Goal: Information Seeking & Learning: Learn about a topic

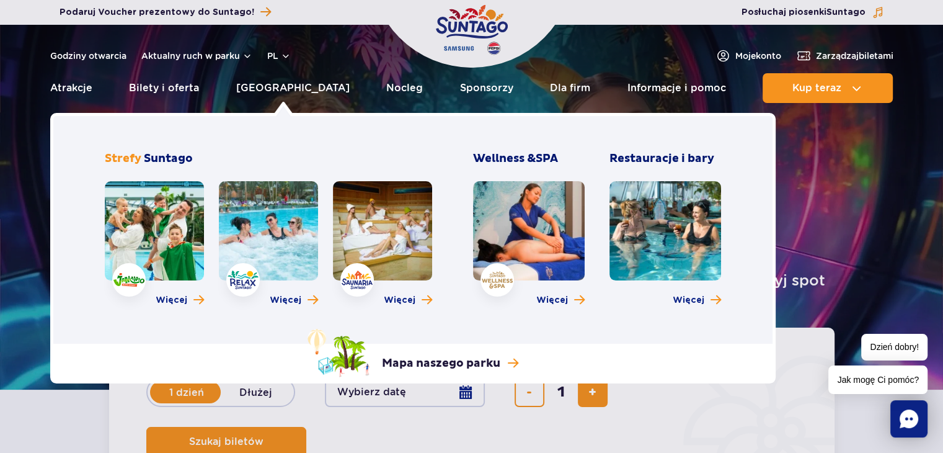
click at [262, 236] on link at bounding box center [268, 230] width 99 height 99
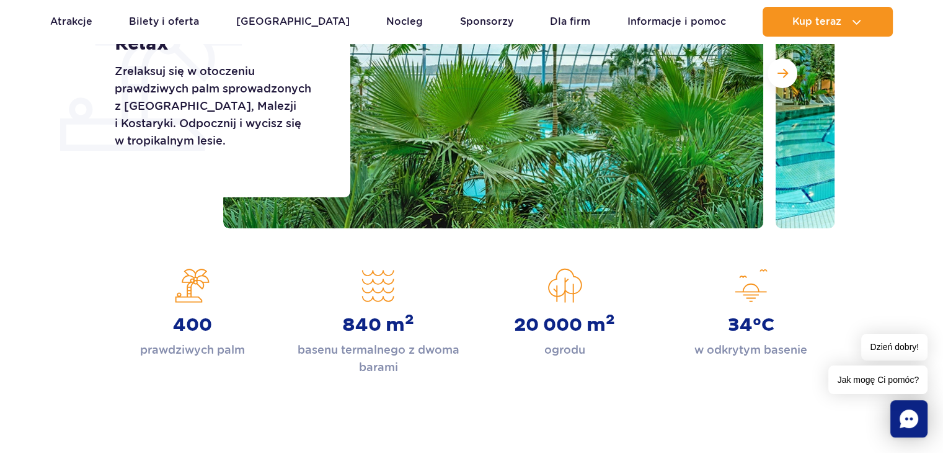
scroll to position [186, 0]
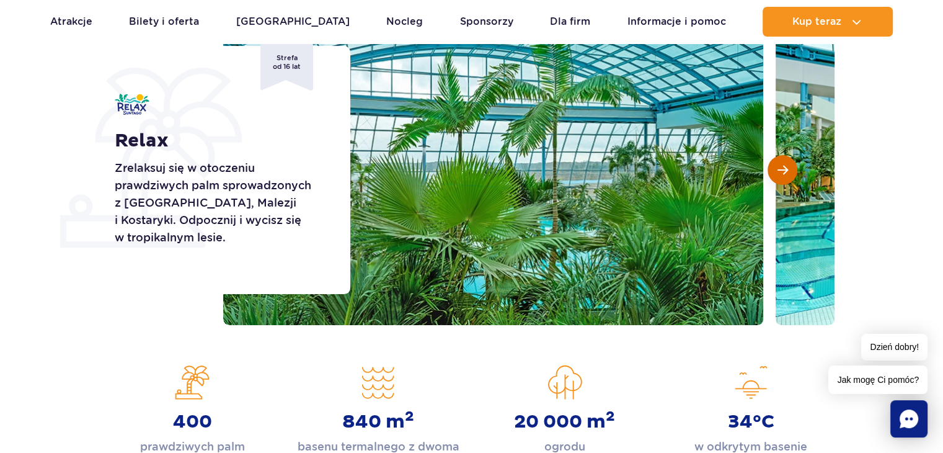
click at [778, 168] on span "Następny slajd" at bounding box center [783, 169] width 11 height 11
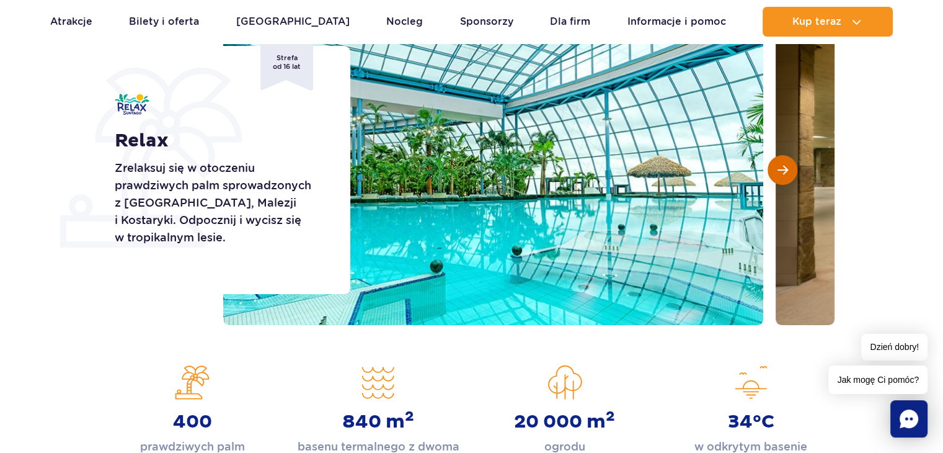
click at [778, 168] on span "Następny slajd" at bounding box center [783, 169] width 11 height 11
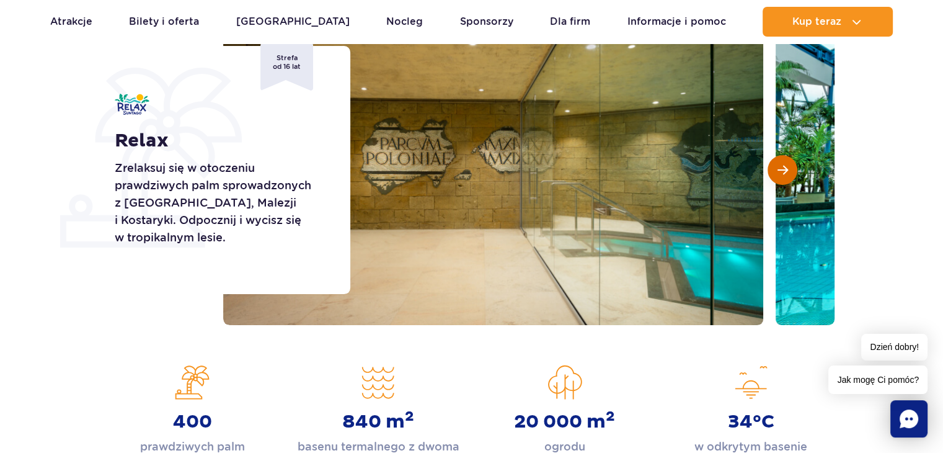
click at [778, 168] on span "Następny slajd" at bounding box center [783, 169] width 11 height 11
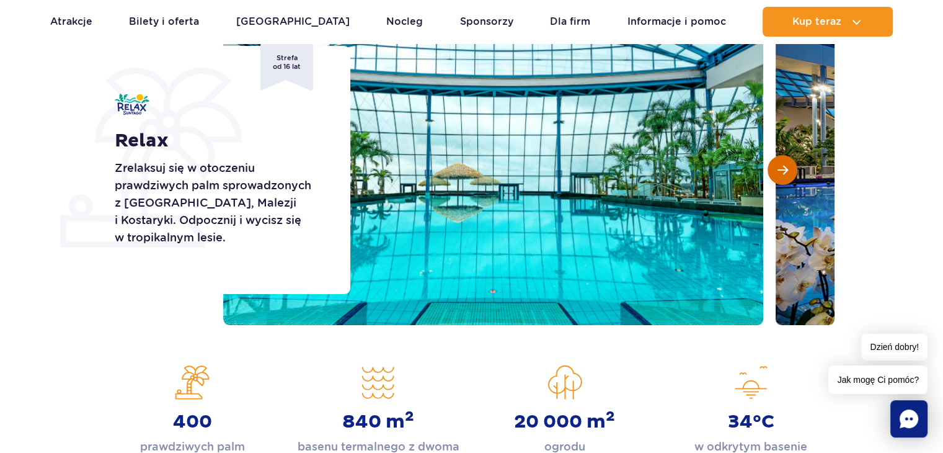
click at [778, 168] on span "Następny slajd" at bounding box center [783, 169] width 11 height 11
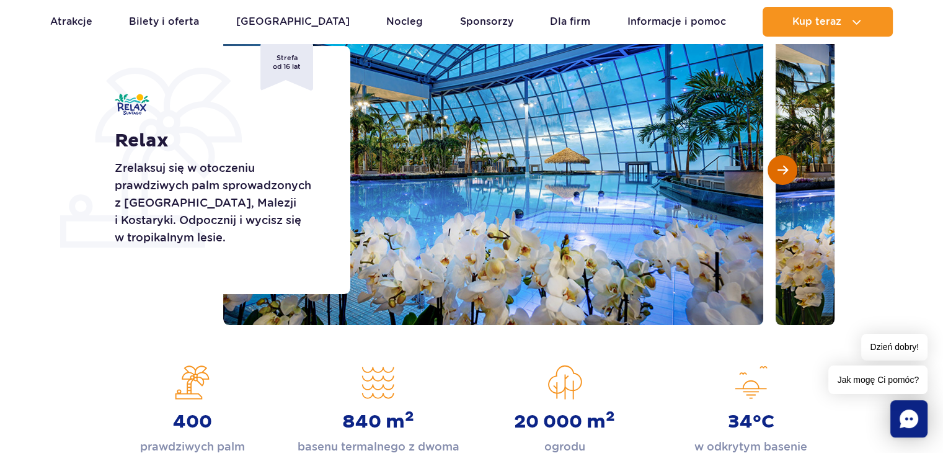
click at [778, 168] on span "Następny slajd" at bounding box center [783, 169] width 11 height 11
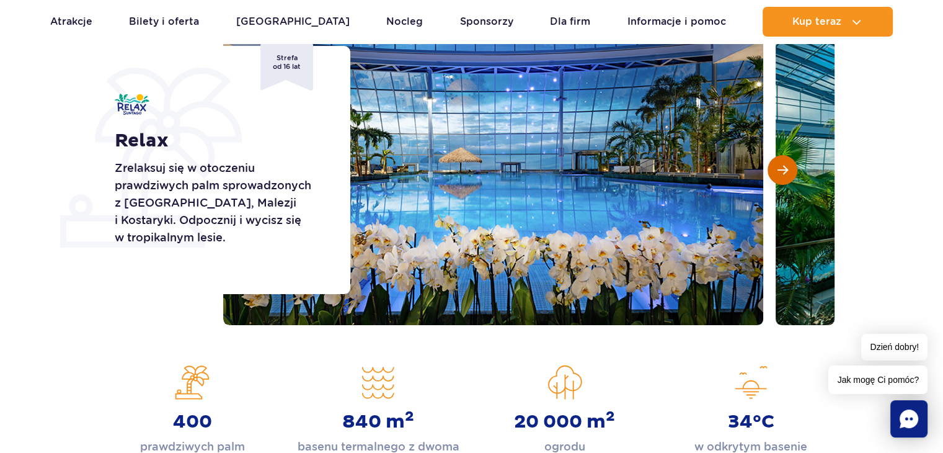
click at [778, 168] on span "Następny slajd" at bounding box center [783, 169] width 11 height 11
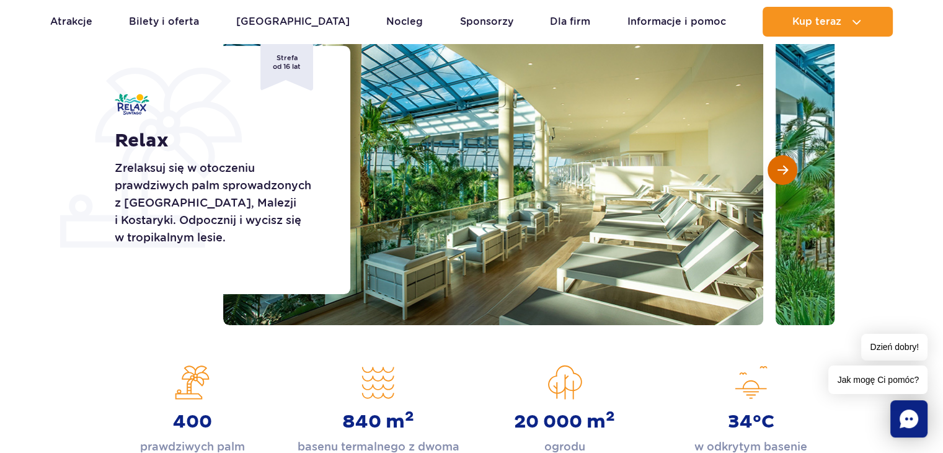
click at [778, 168] on span "Następny slajd" at bounding box center [783, 169] width 11 height 11
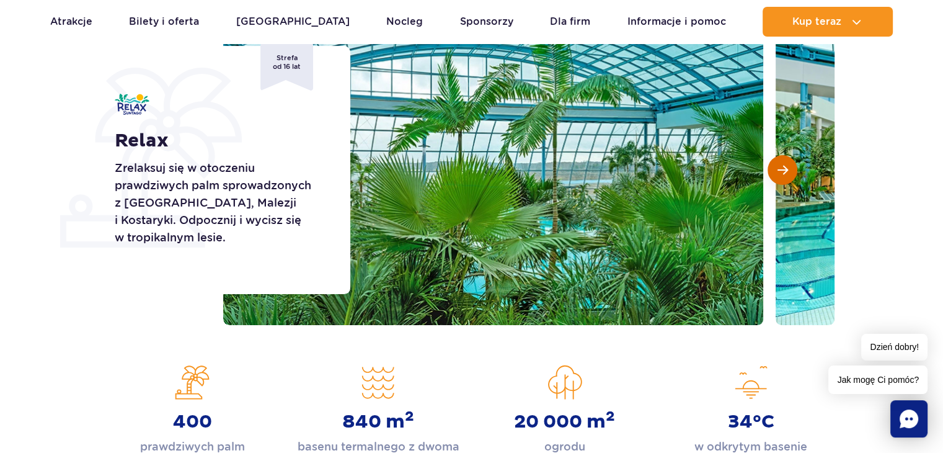
click at [778, 168] on span "Następny slajd" at bounding box center [783, 169] width 11 height 11
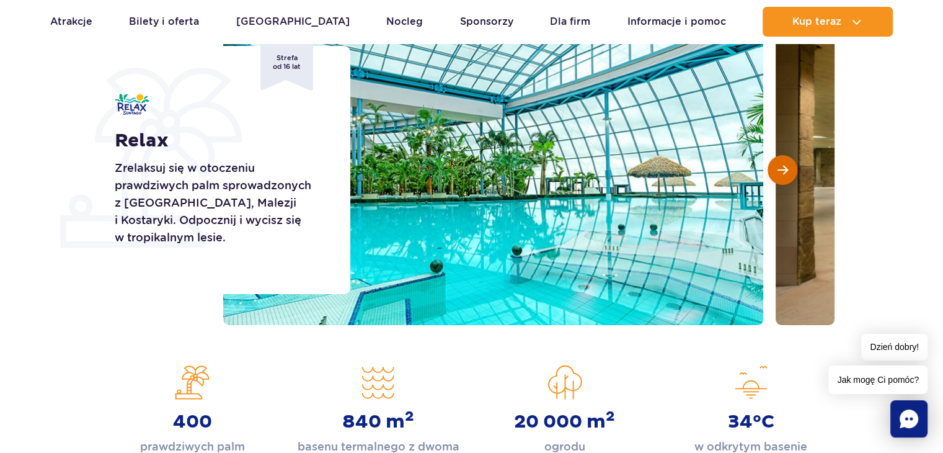
click at [778, 168] on span "Następny slajd" at bounding box center [783, 169] width 11 height 11
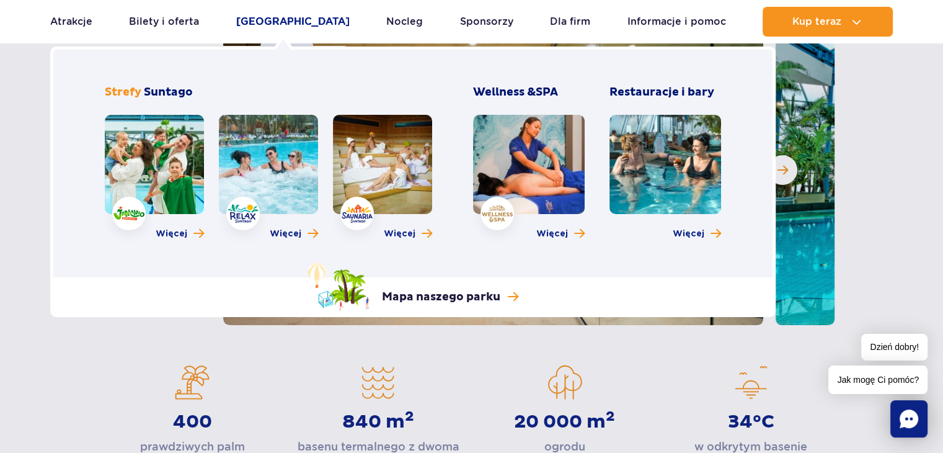
click at [268, 19] on link "[GEOGRAPHIC_DATA]" at bounding box center [292, 22] width 113 height 30
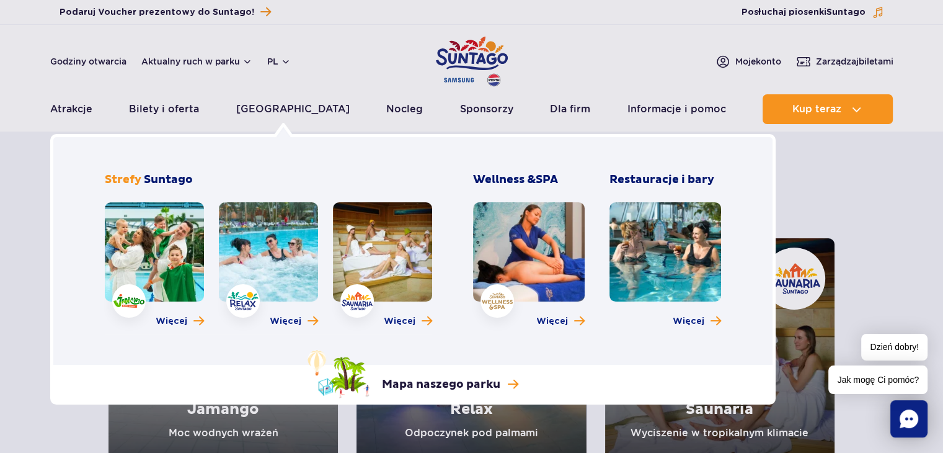
click at [150, 232] on link at bounding box center [154, 251] width 99 height 99
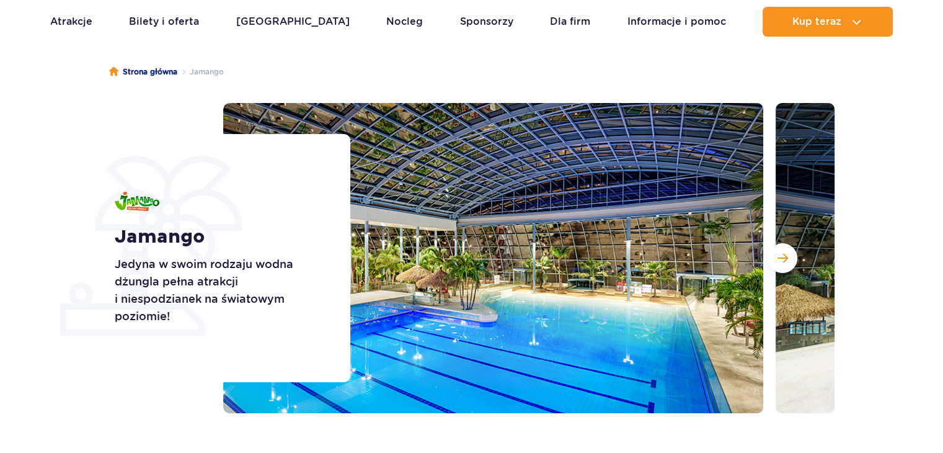
scroll to position [186, 0]
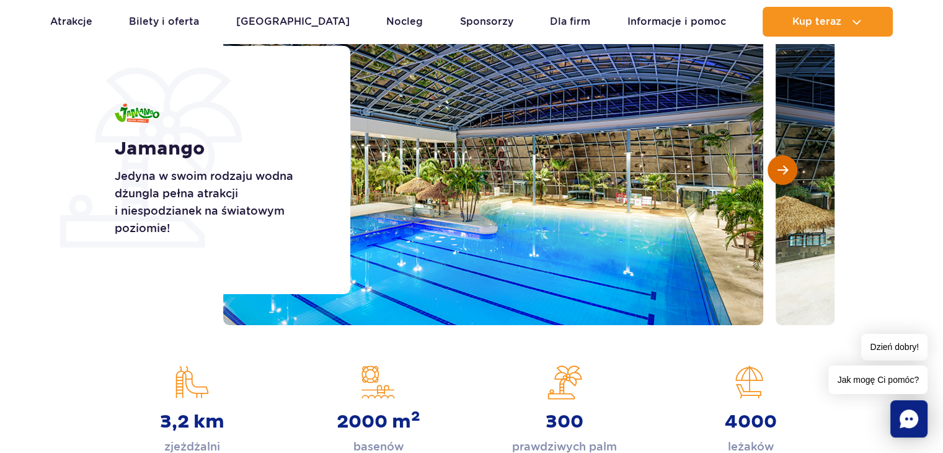
click at [773, 166] on button "Następny slajd" at bounding box center [783, 170] width 30 height 30
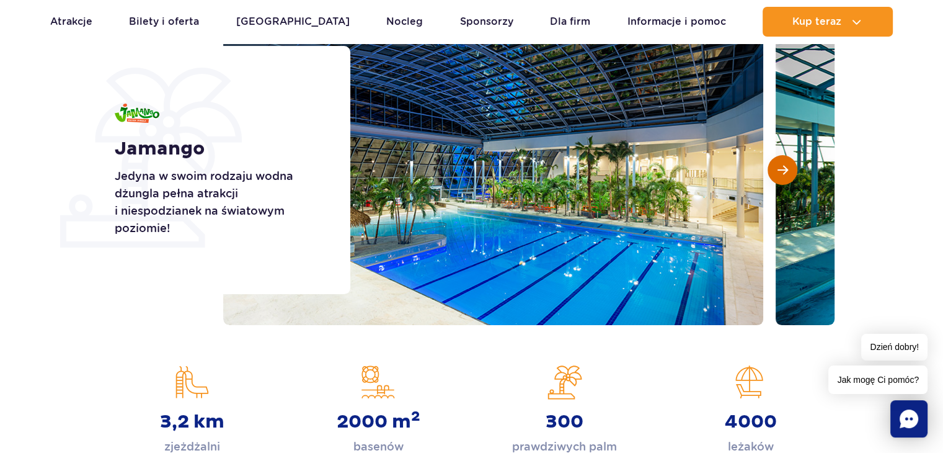
click at [773, 166] on button "Następny slajd" at bounding box center [783, 170] width 30 height 30
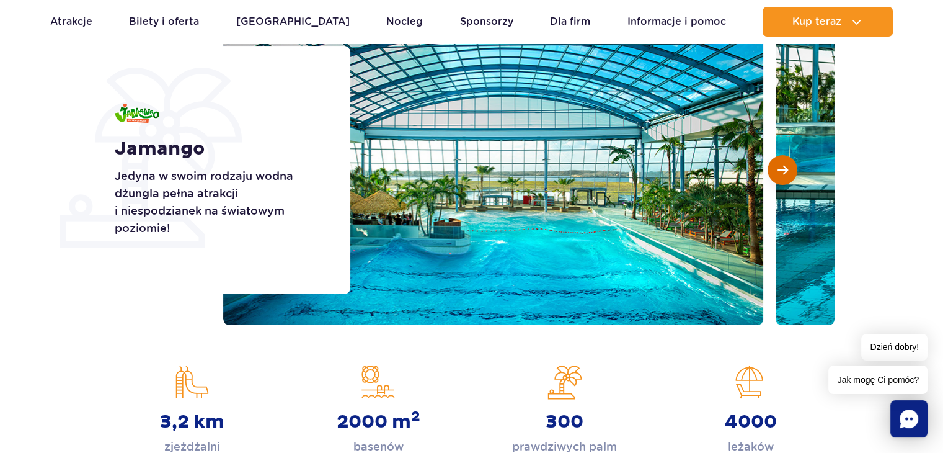
click at [773, 166] on button "Następny slajd" at bounding box center [783, 170] width 30 height 30
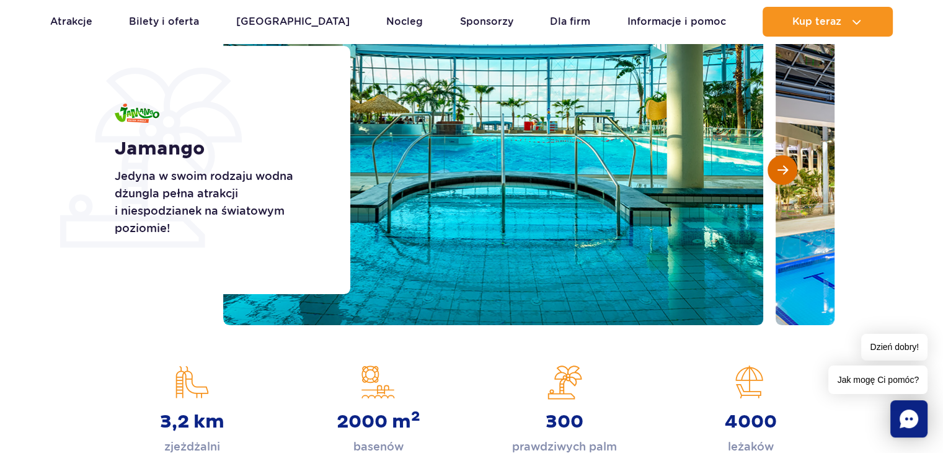
click at [773, 166] on button "Następny slajd" at bounding box center [783, 170] width 30 height 30
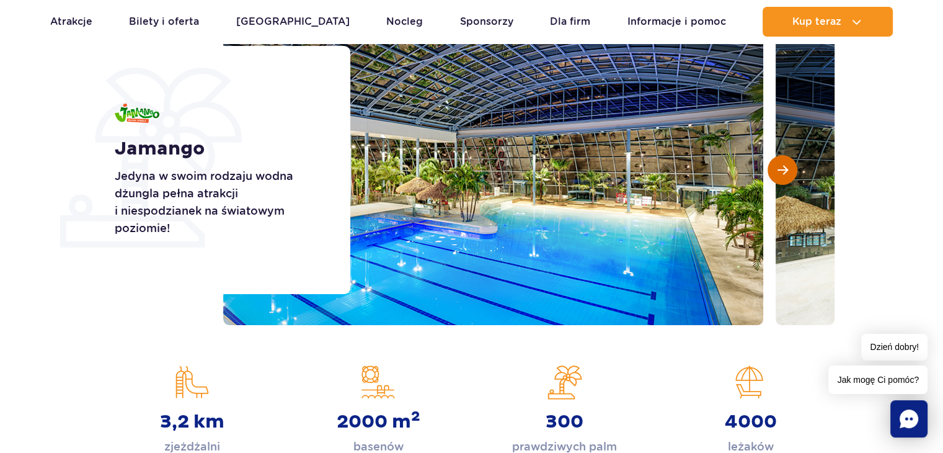
click at [773, 166] on button "Następny slajd" at bounding box center [783, 170] width 30 height 30
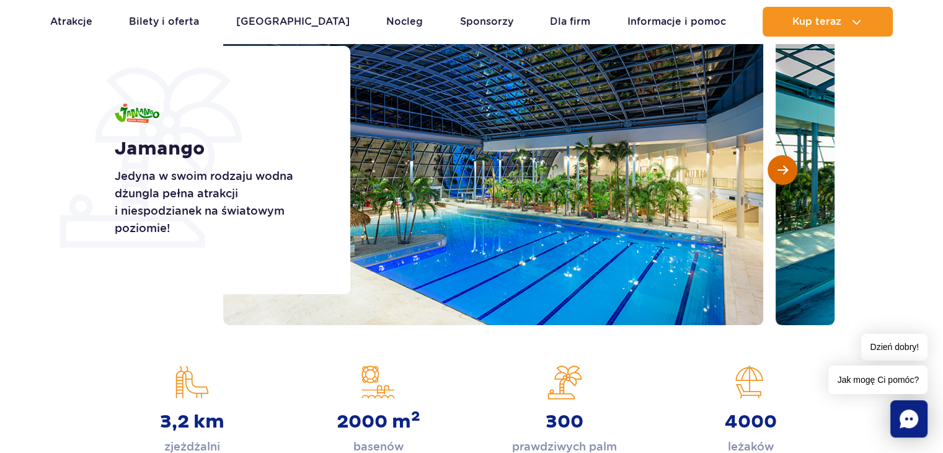
click at [773, 166] on button "Następny slajd" at bounding box center [783, 170] width 30 height 30
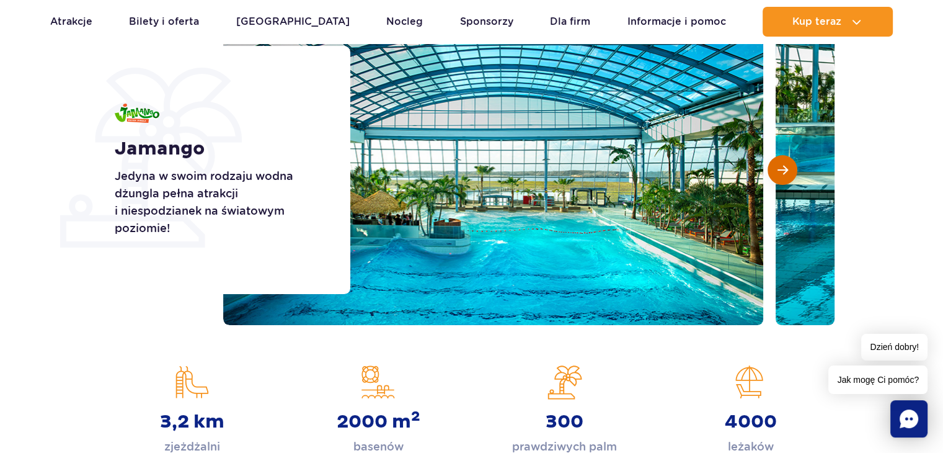
click at [773, 166] on button "Następny slajd" at bounding box center [783, 170] width 30 height 30
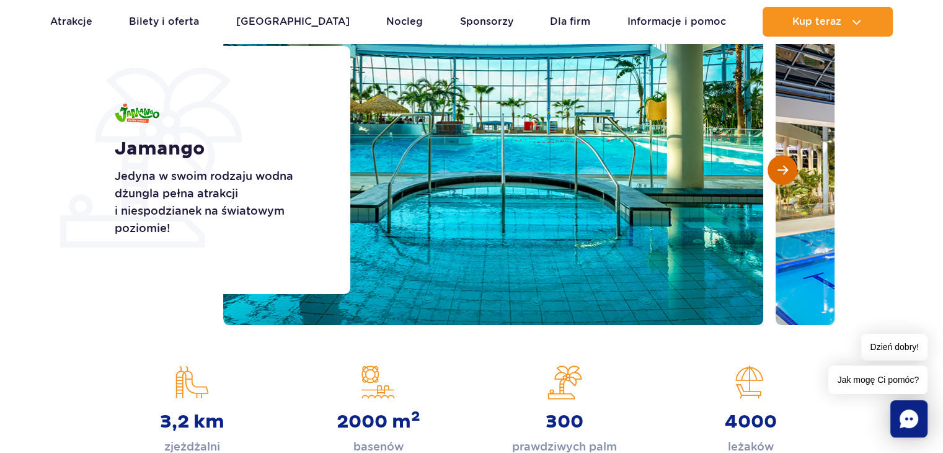
click at [773, 166] on button "Następny slajd" at bounding box center [783, 170] width 30 height 30
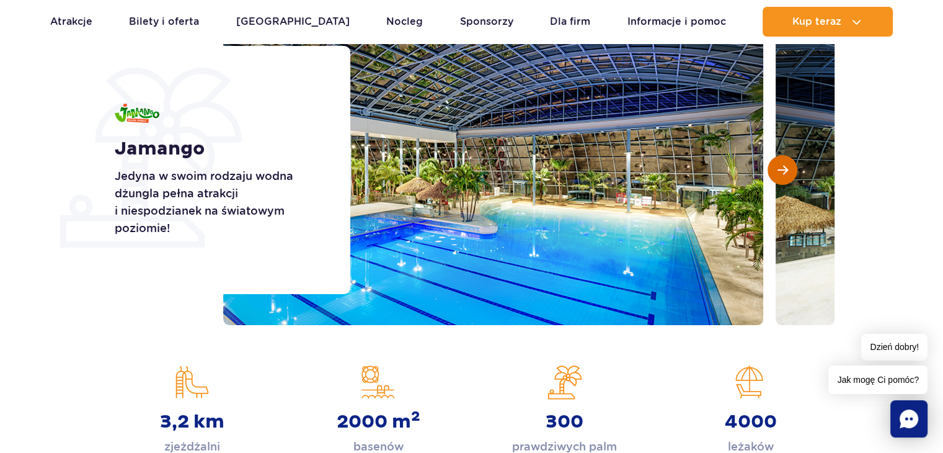
click at [773, 166] on button "Następny slajd" at bounding box center [783, 170] width 30 height 30
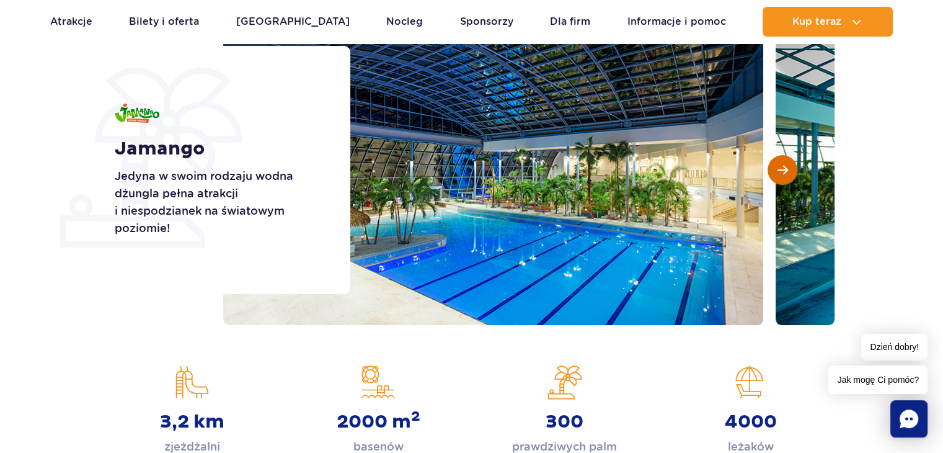
click at [773, 166] on button "Następny slajd" at bounding box center [783, 170] width 30 height 30
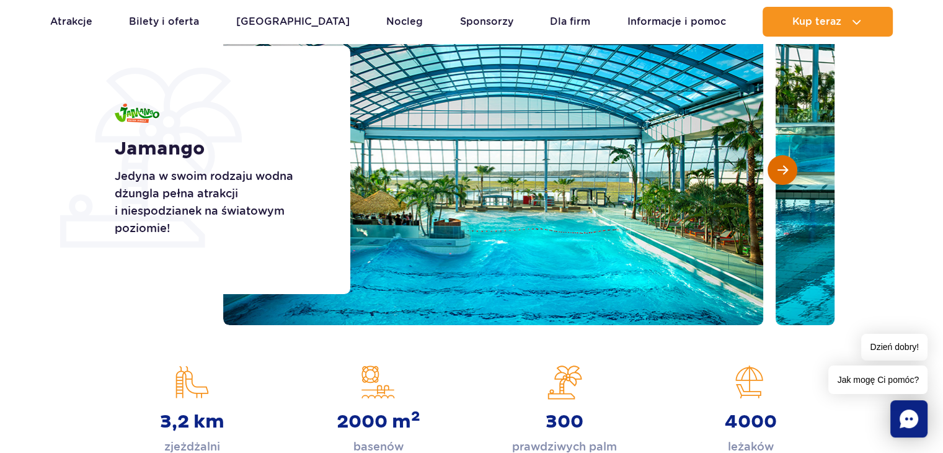
click at [773, 166] on button "Następny slajd" at bounding box center [783, 170] width 30 height 30
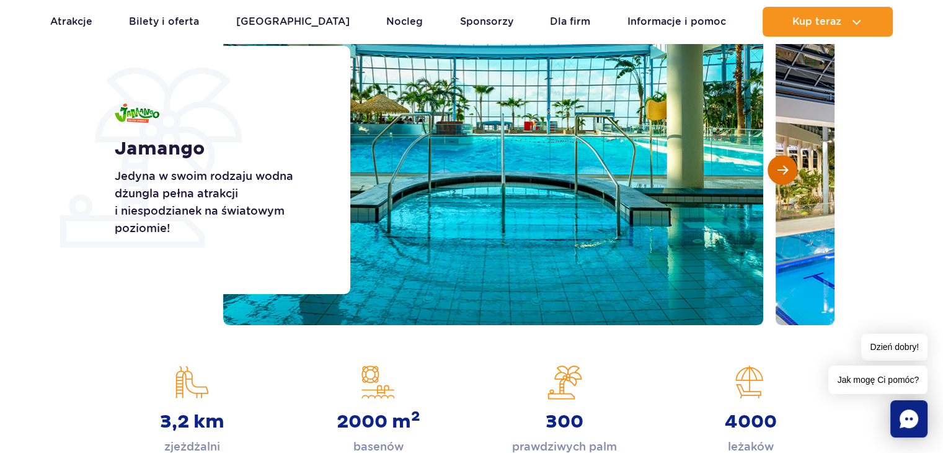
click at [773, 166] on button "Następny slajd" at bounding box center [783, 170] width 30 height 30
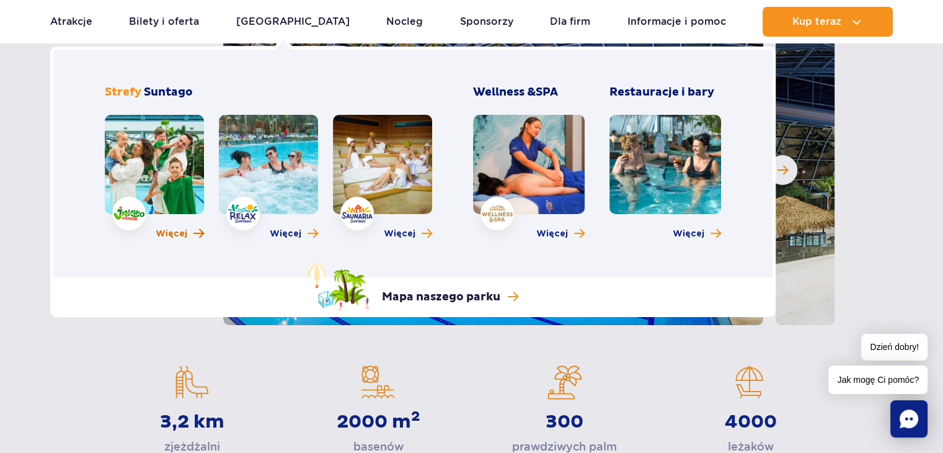
click at [166, 234] on span "Więcej" at bounding box center [172, 234] width 32 height 12
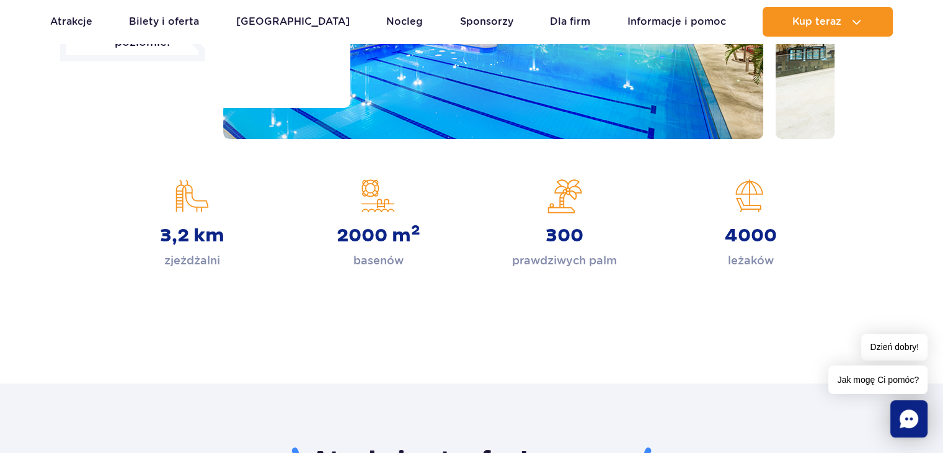
scroll to position [186, 0]
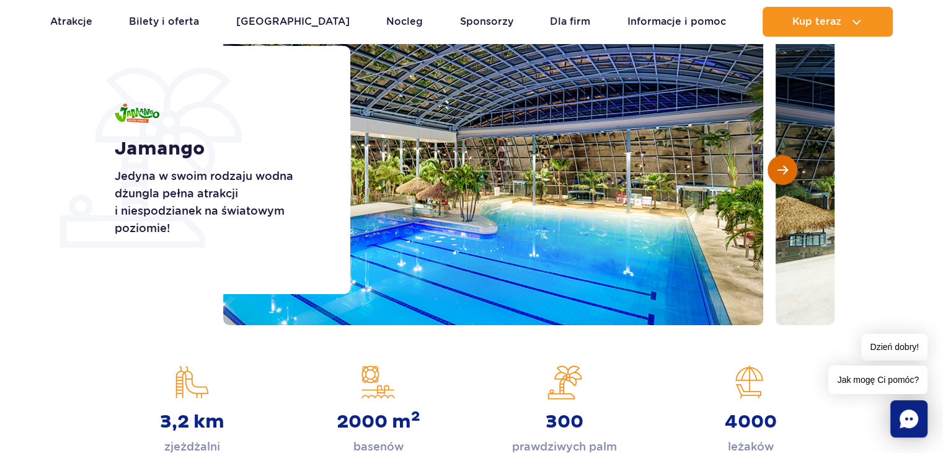
click at [779, 159] on button "Następny slajd" at bounding box center [783, 170] width 30 height 30
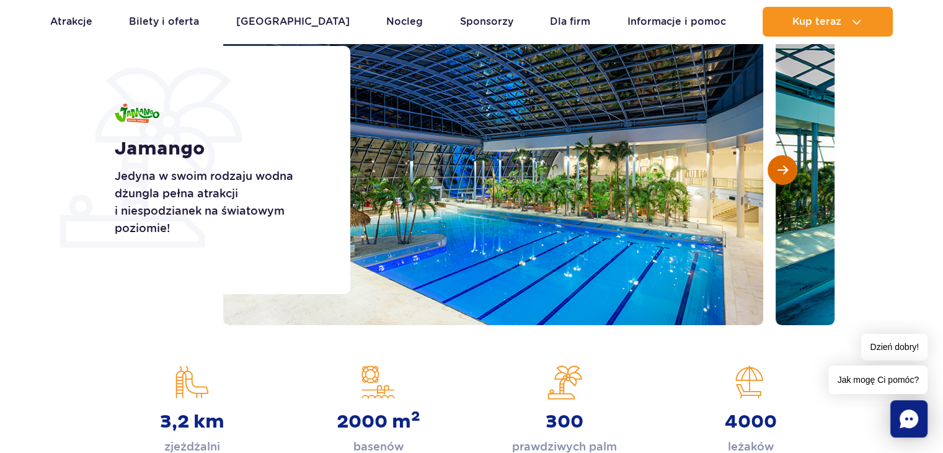
click at [779, 159] on button "Następny slajd" at bounding box center [783, 170] width 30 height 30
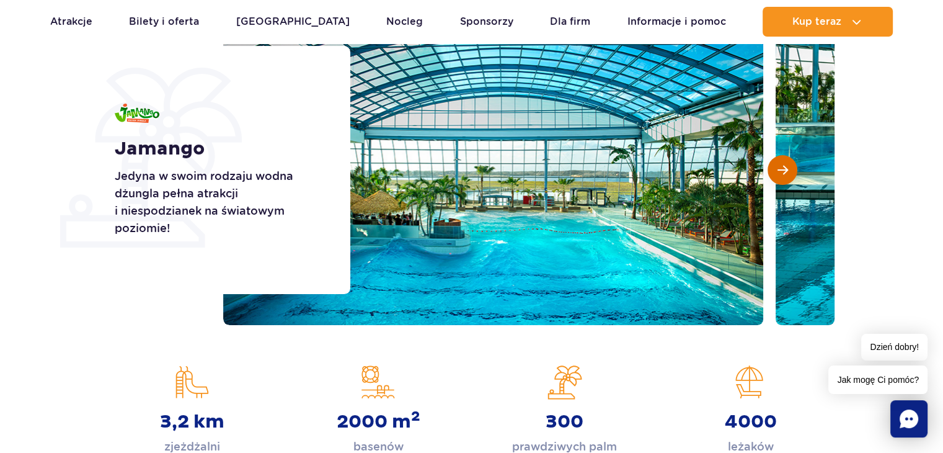
click at [779, 159] on button "Następny slajd" at bounding box center [783, 170] width 30 height 30
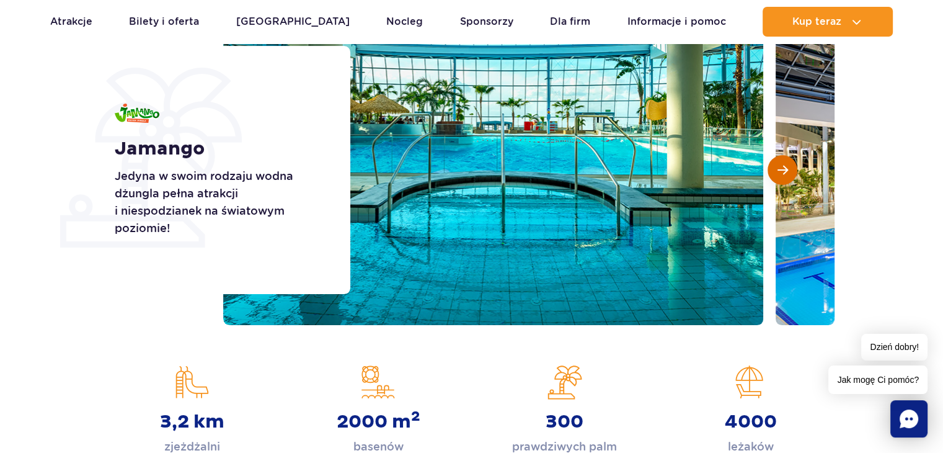
click at [779, 159] on button "Następny slajd" at bounding box center [783, 170] width 30 height 30
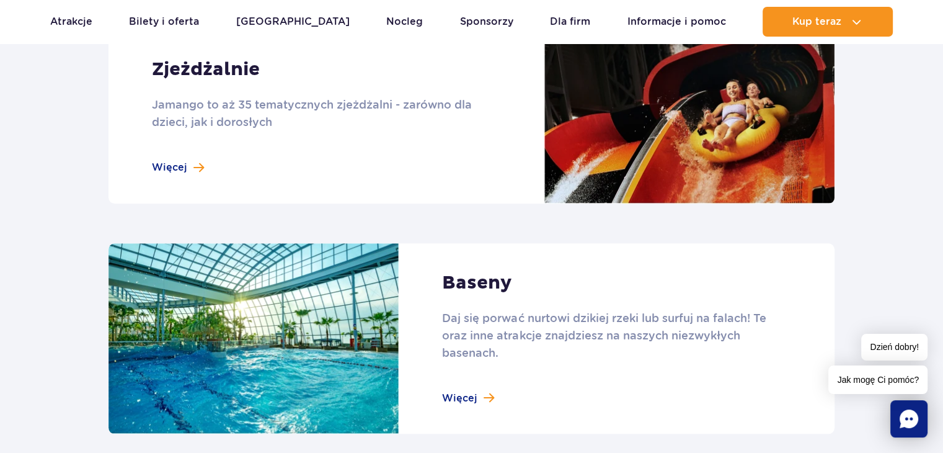
scroll to position [1054, 0]
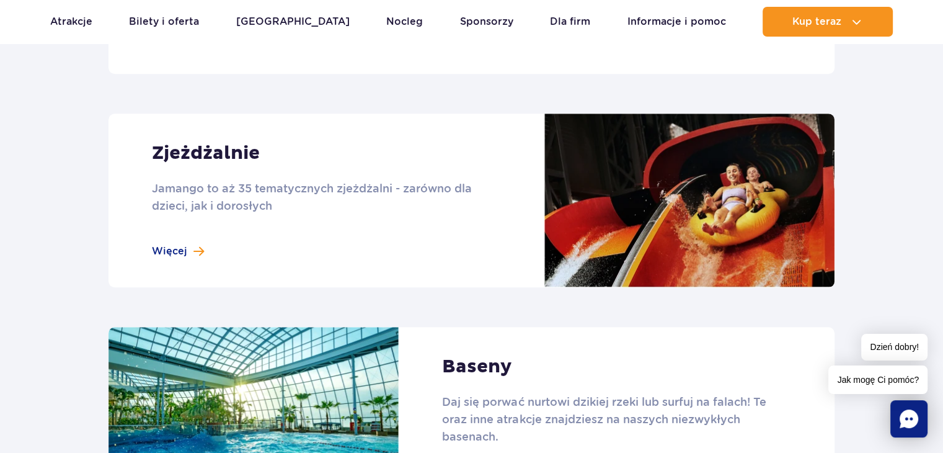
click at [418, 207] on link at bounding box center [472, 200] width 726 height 174
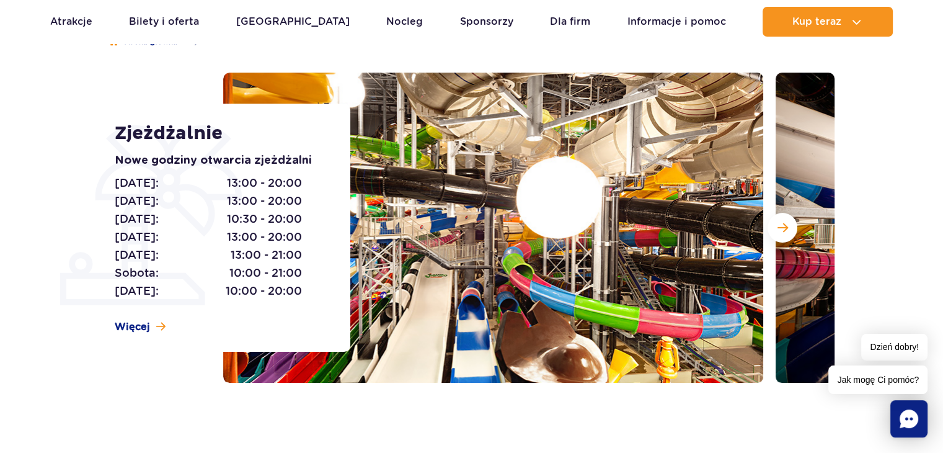
scroll to position [124, 0]
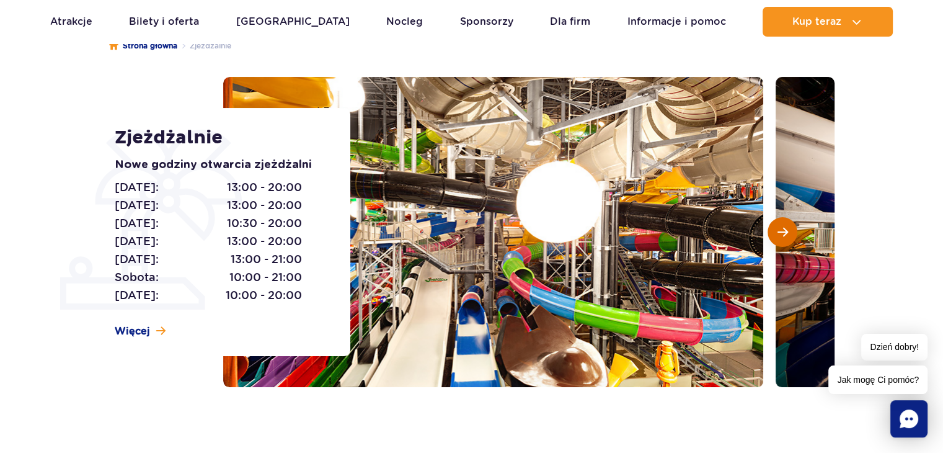
click at [783, 226] on span "Następny slajd" at bounding box center [783, 231] width 11 height 11
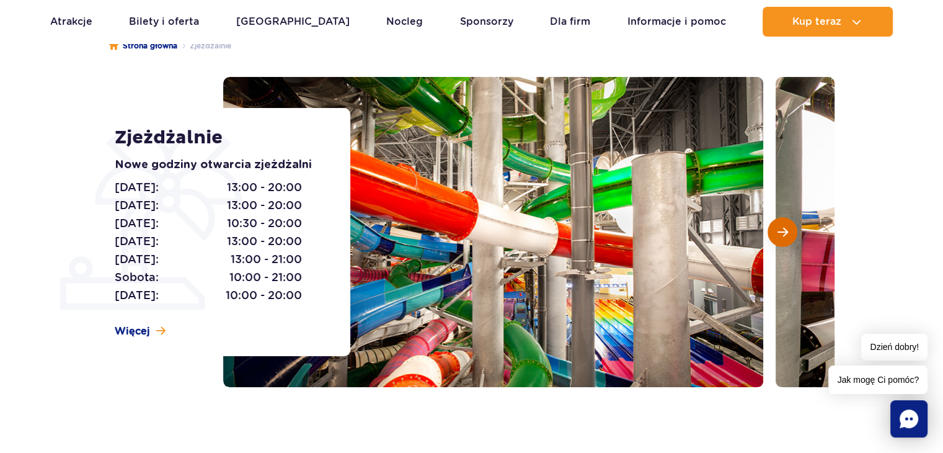
click at [783, 226] on span "Następny slajd" at bounding box center [783, 231] width 11 height 11
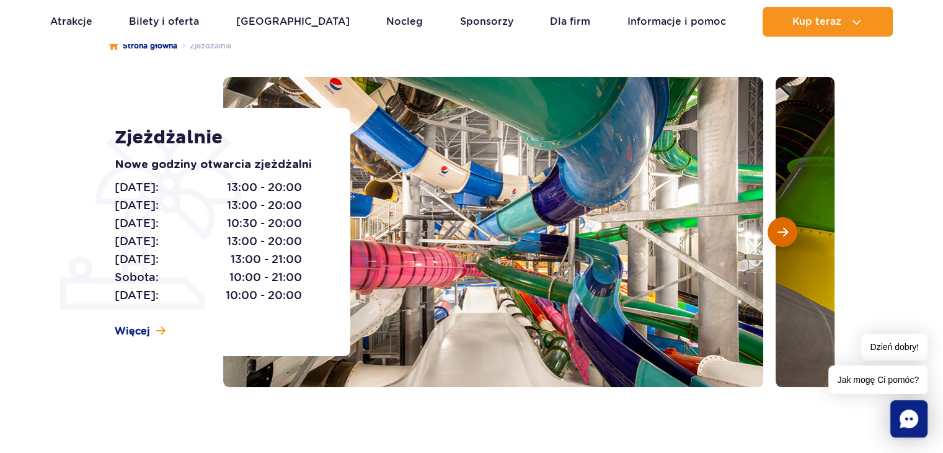
click at [783, 226] on span "Następny slajd" at bounding box center [783, 231] width 11 height 11
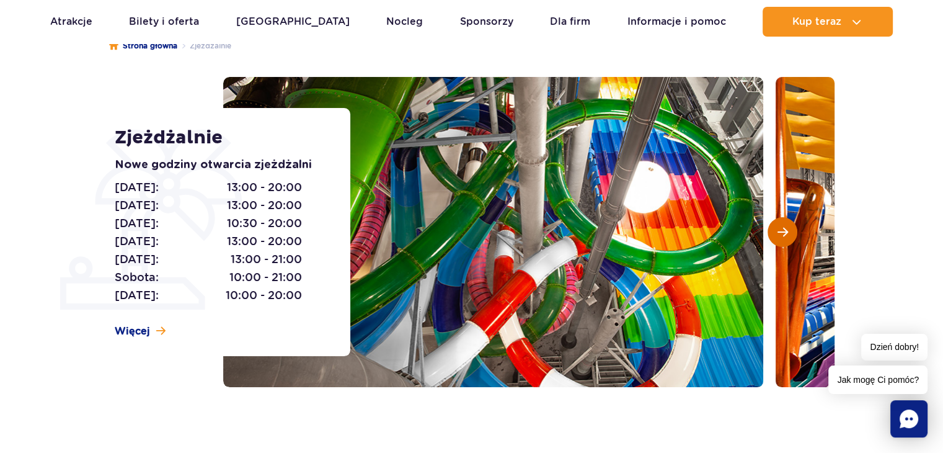
click at [783, 226] on span "Następny slajd" at bounding box center [783, 231] width 11 height 11
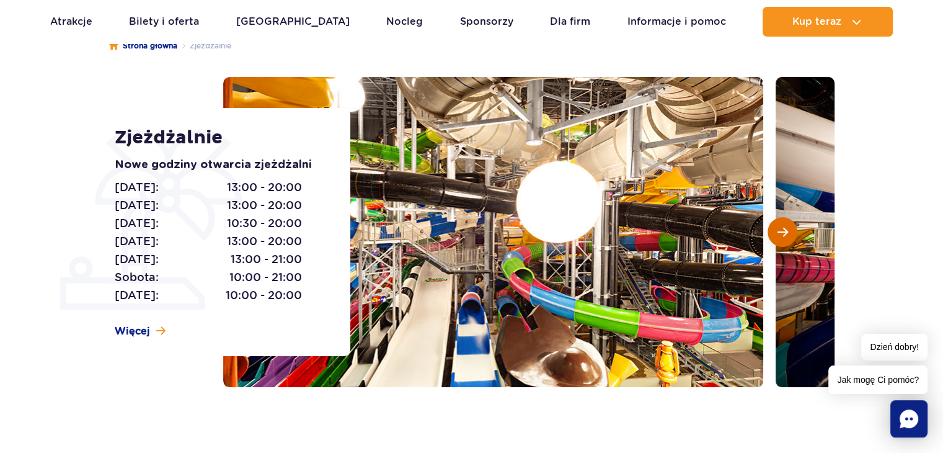
click at [783, 226] on span "Następny slajd" at bounding box center [783, 231] width 11 height 11
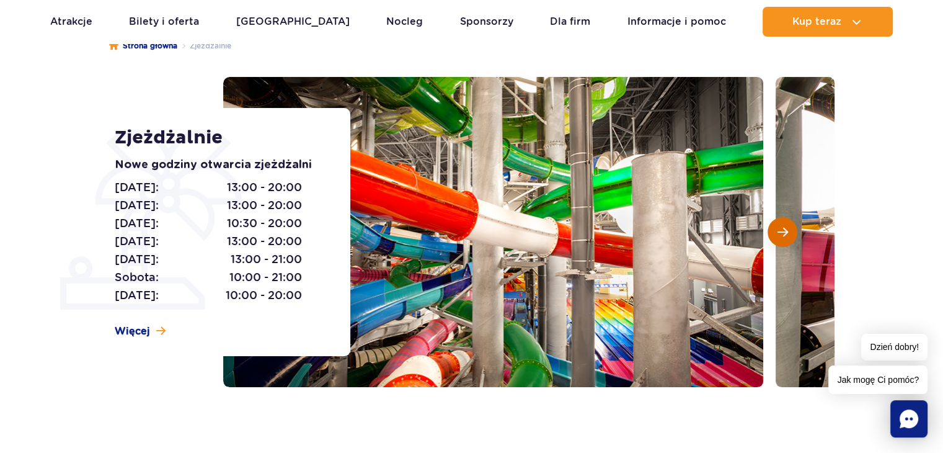
click at [783, 226] on span "Następny slajd" at bounding box center [783, 231] width 11 height 11
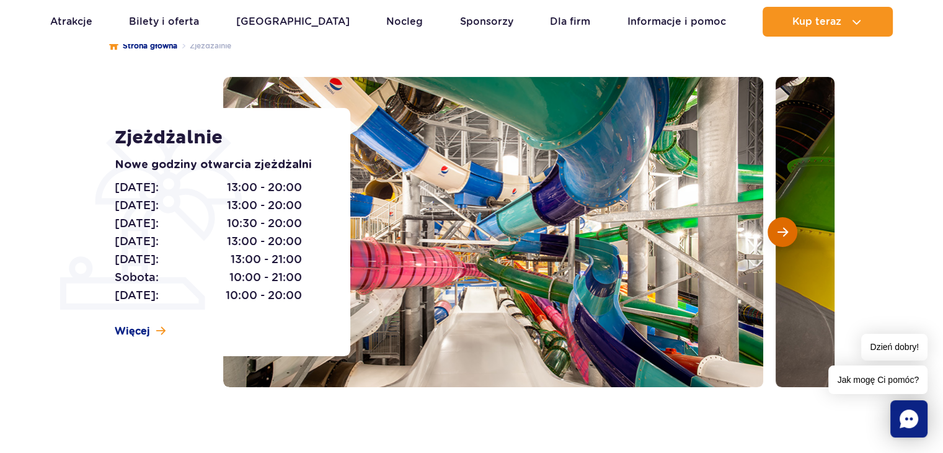
click at [783, 226] on span "Następny slajd" at bounding box center [783, 231] width 11 height 11
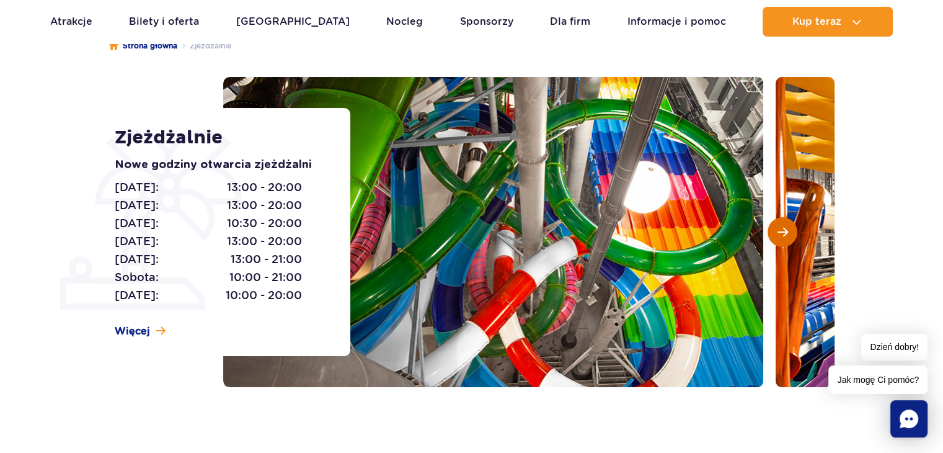
click at [783, 226] on span "Następny slajd" at bounding box center [783, 231] width 11 height 11
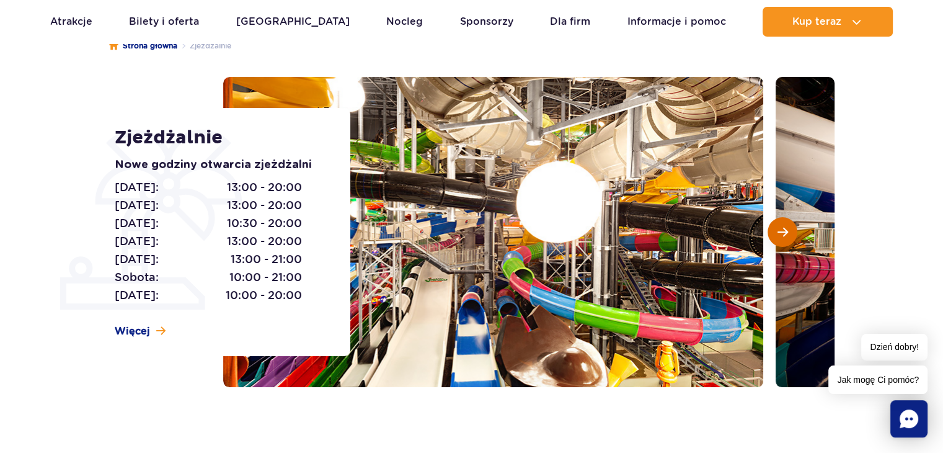
click at [783, 226] on span "Następny slajd" at bounding box center [783, 231] width 11 height 11
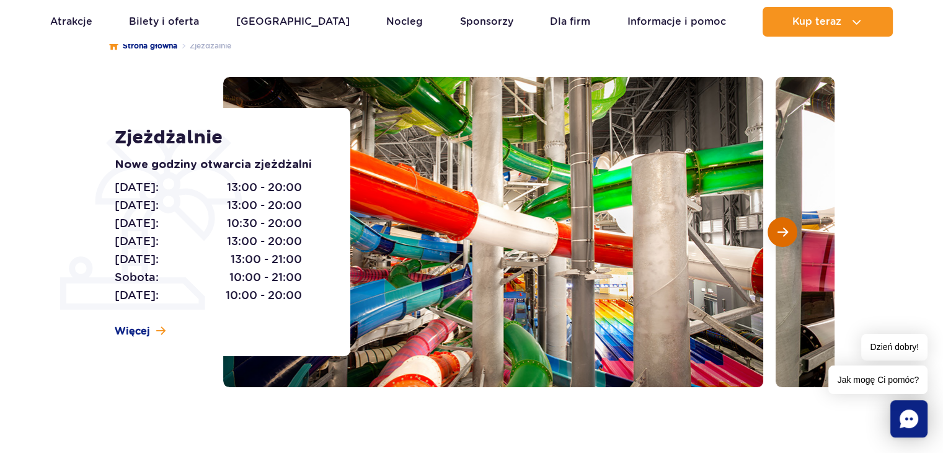
click at [783, 226] on span "Następny slajd" at bounding box center [783, 231] width 11 height 11
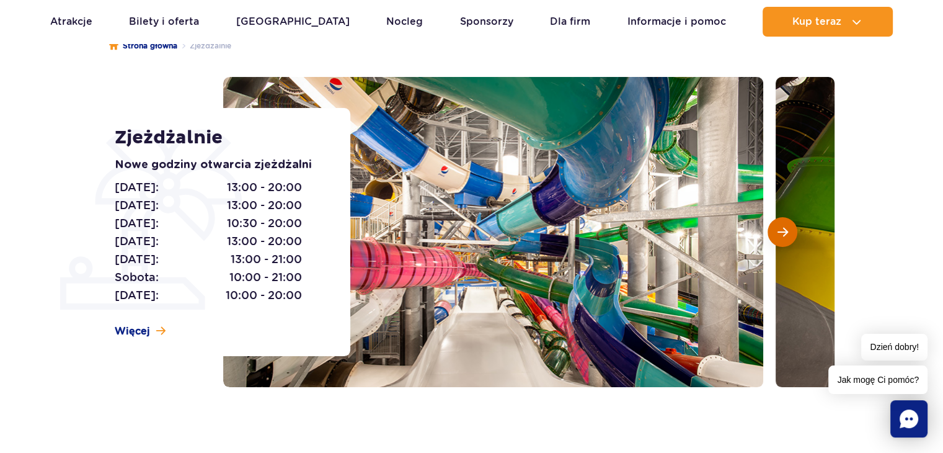
click at [783, 226] on span "Następny slajd" at bounding box center [783, 231] width 11 height 11
